Goal: Navigation & Orientation: Find specific page/section

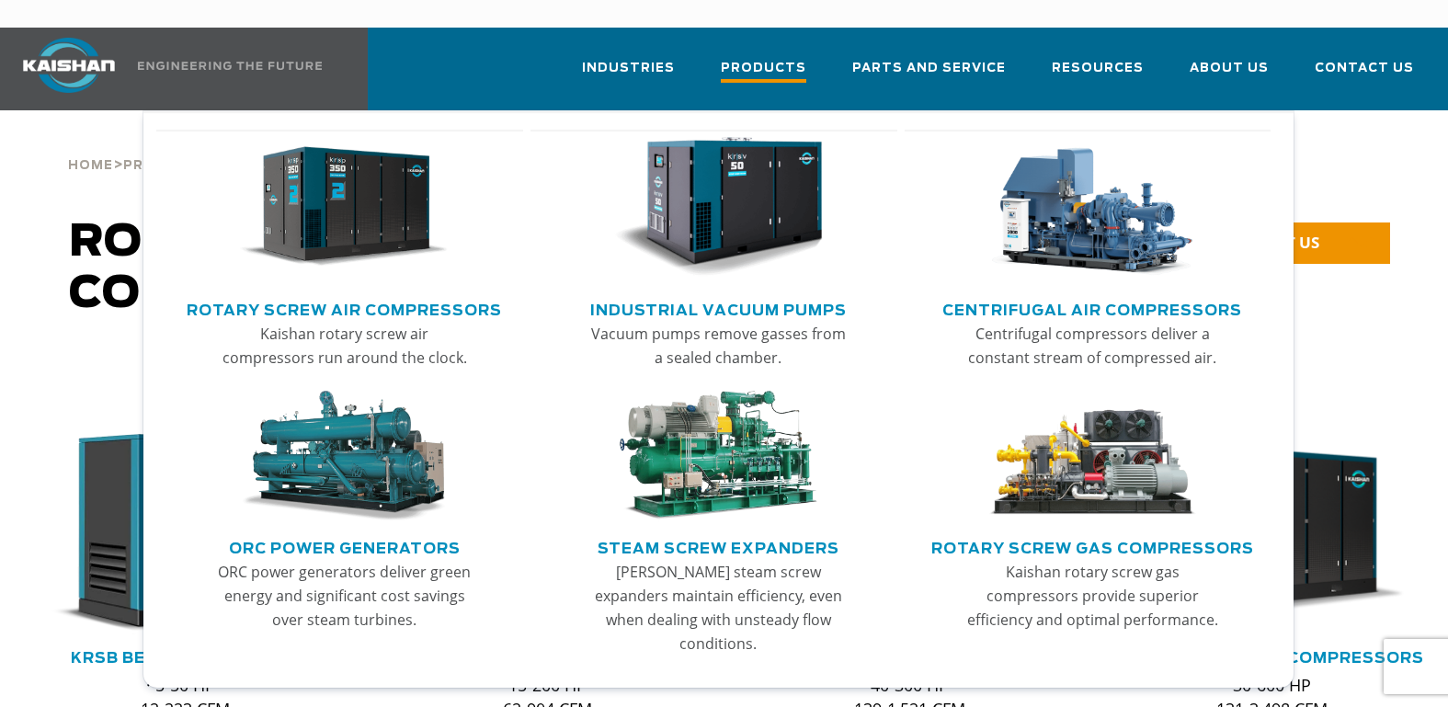
click at [784, 58] on span "Products" at bounding box center [764, 70] width 86 height 25
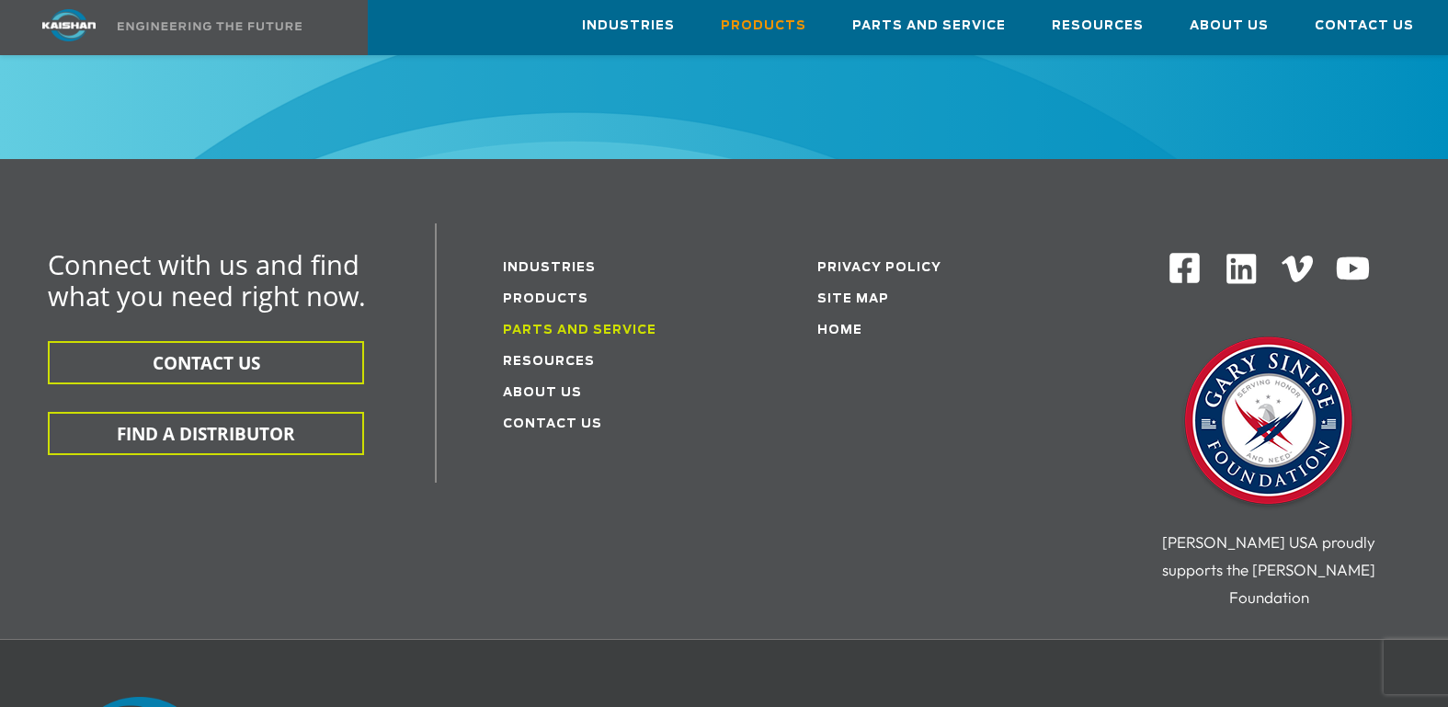
scroll to position [2943, 0]
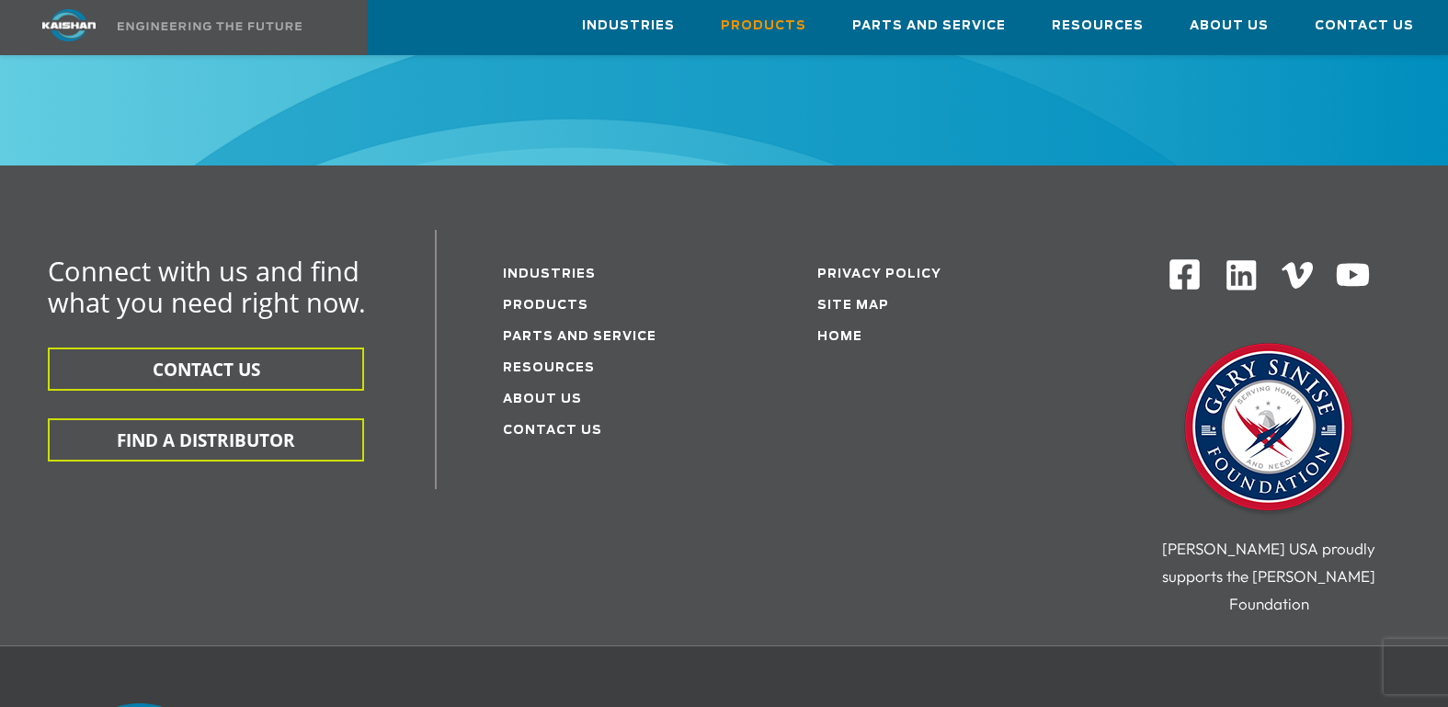
click at [551, 289] on li "Products" at bounding box center [612, 304] width 219 height 31
click at [554, 300] on link "Products" at bounding box center [546, 306] width 86 height 12
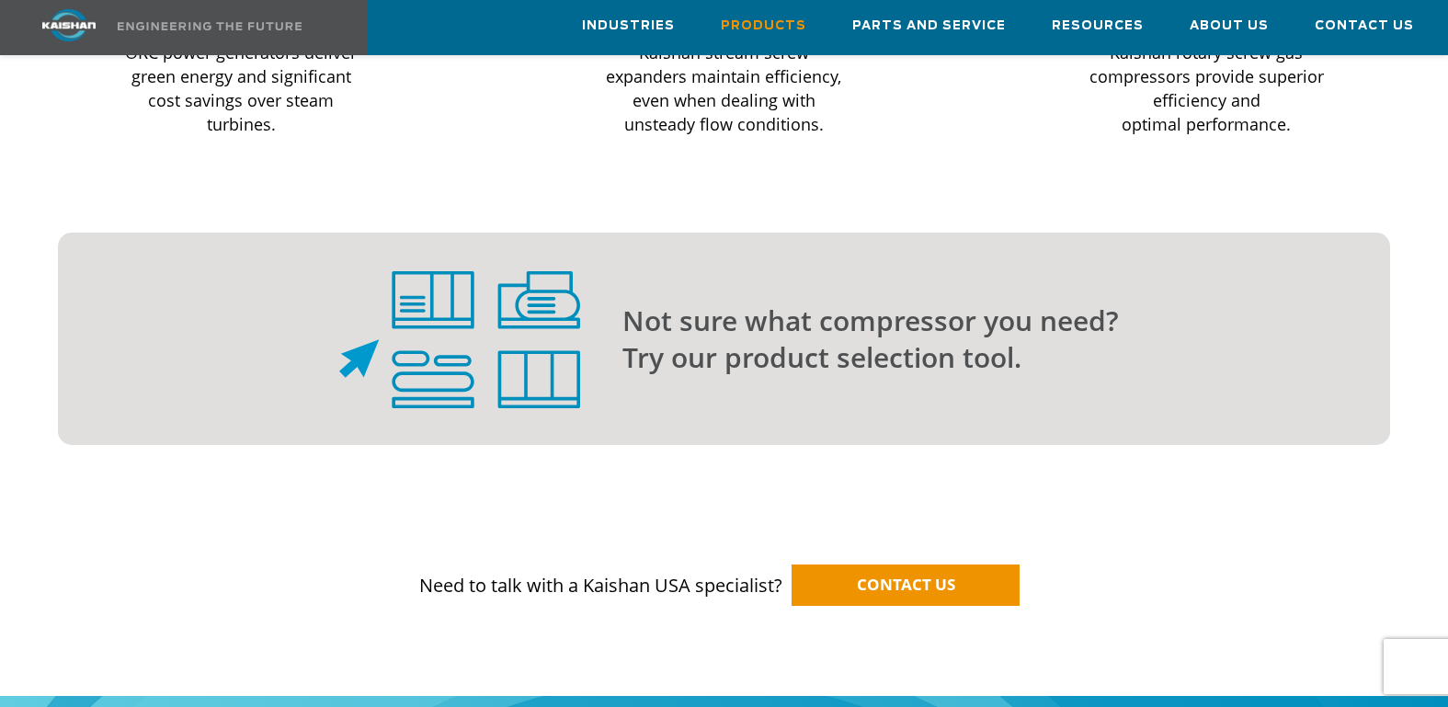
scroll to position [1931, 0]
